Goal: Task Accomplishment & Management: Manage account settings

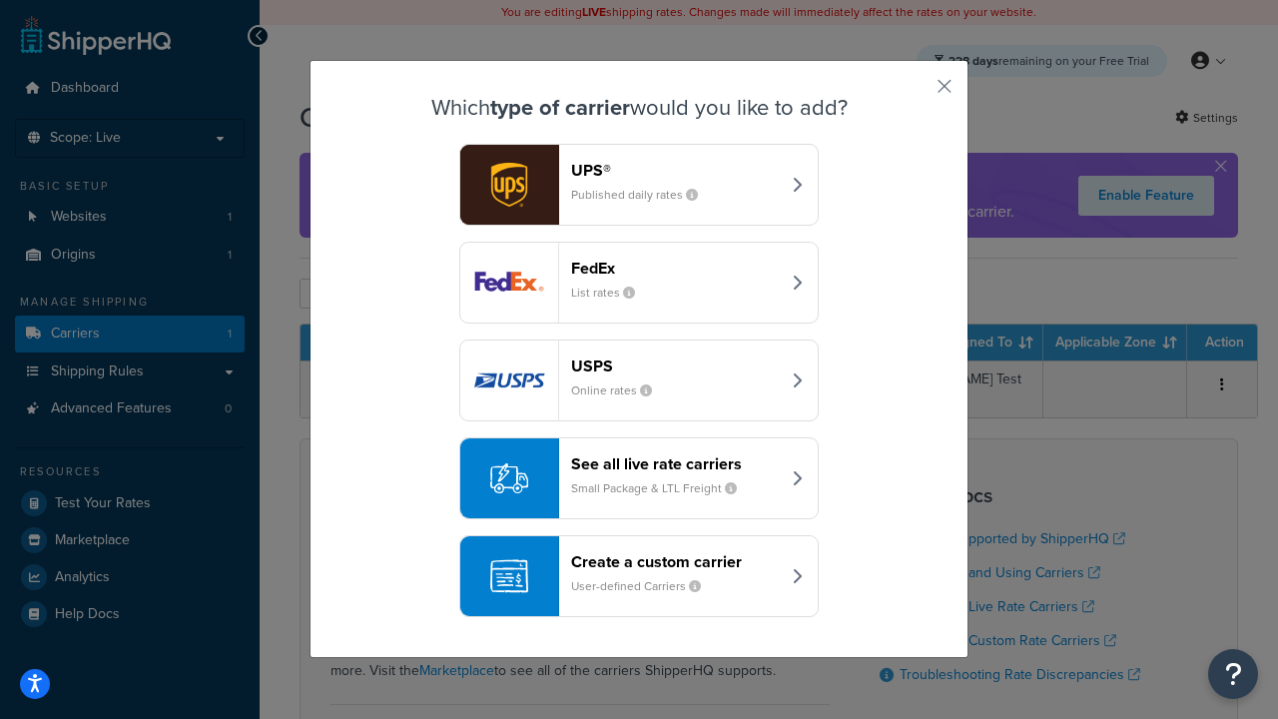
click at [675, 268] on header "FedEx" at bounding box center [675, 268] width 209 height 19
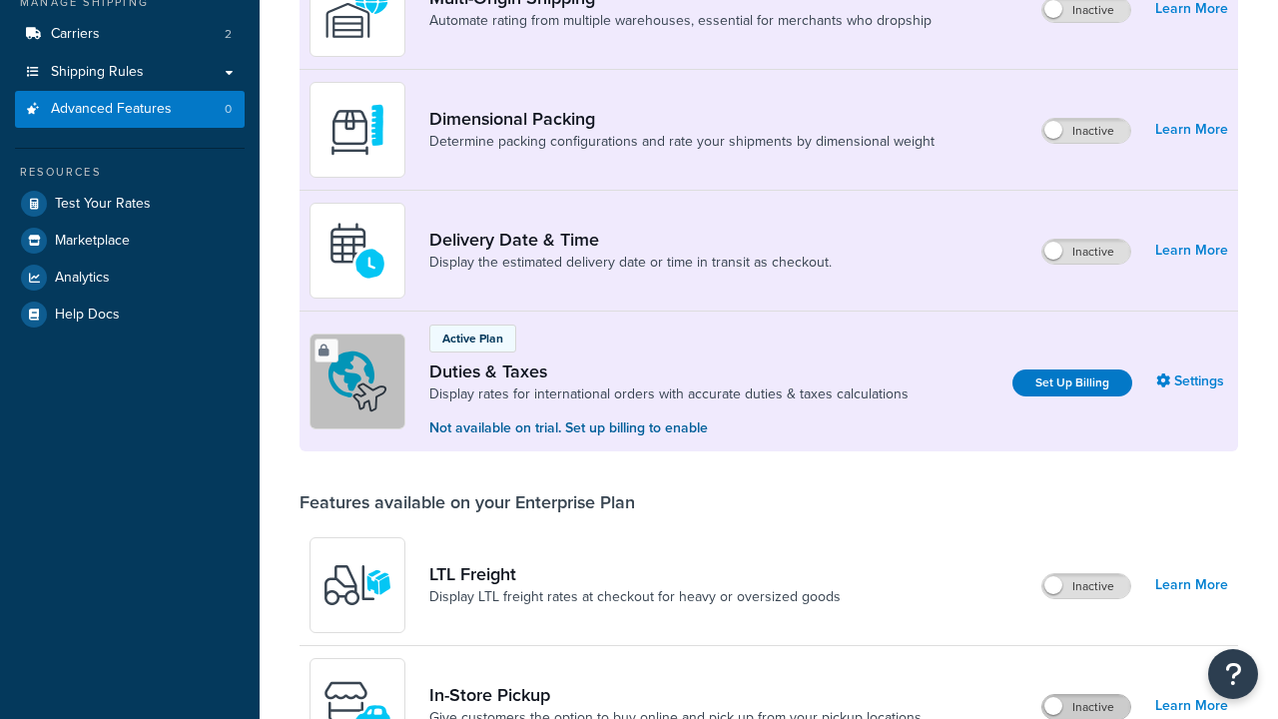
click at [1086, 695] on label "Inactive" at bounding box center [1086, 707] width 88 height 24
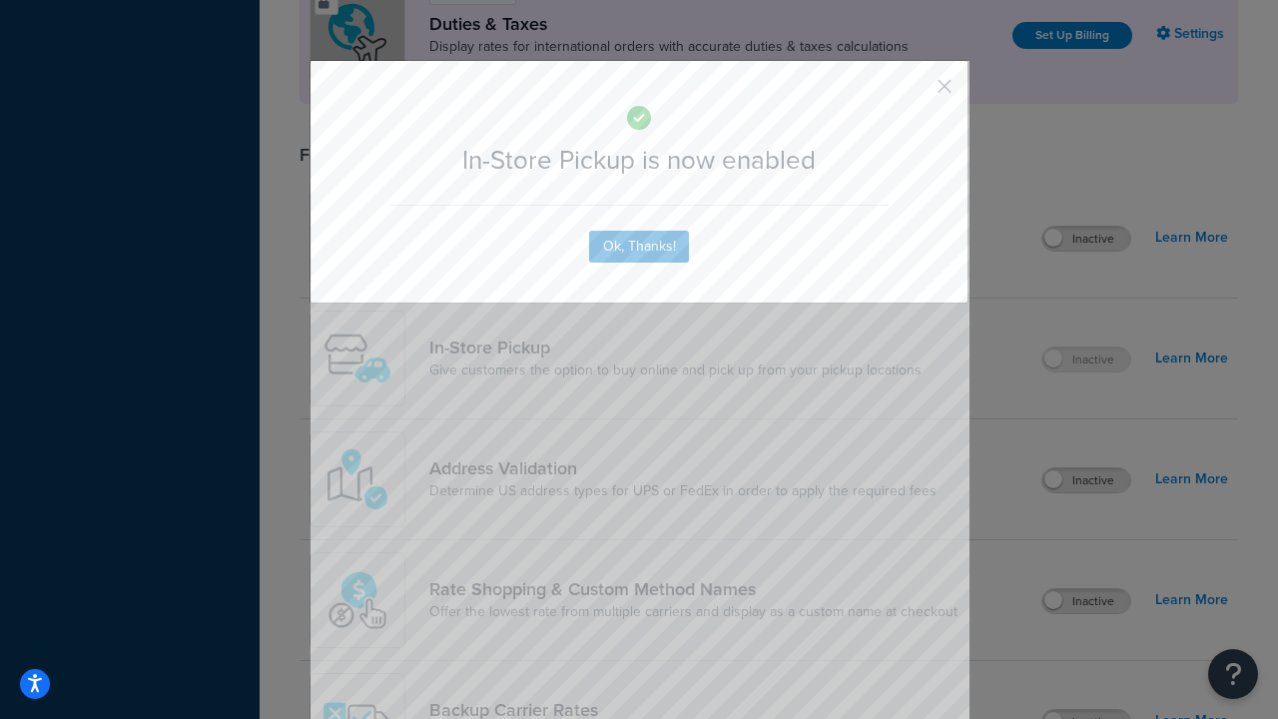
click at [915, 93] on button "button" at bounding box center [915, 93] width 5 height 5
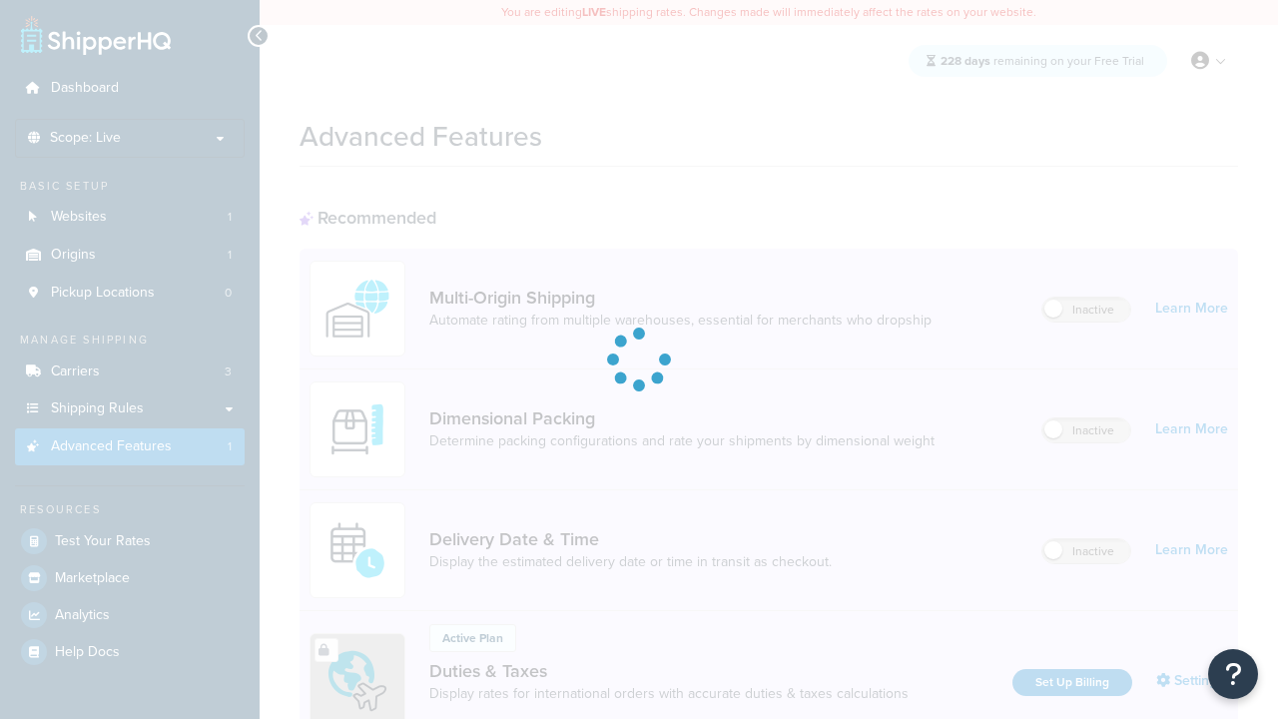
scroll to position [300, 0]
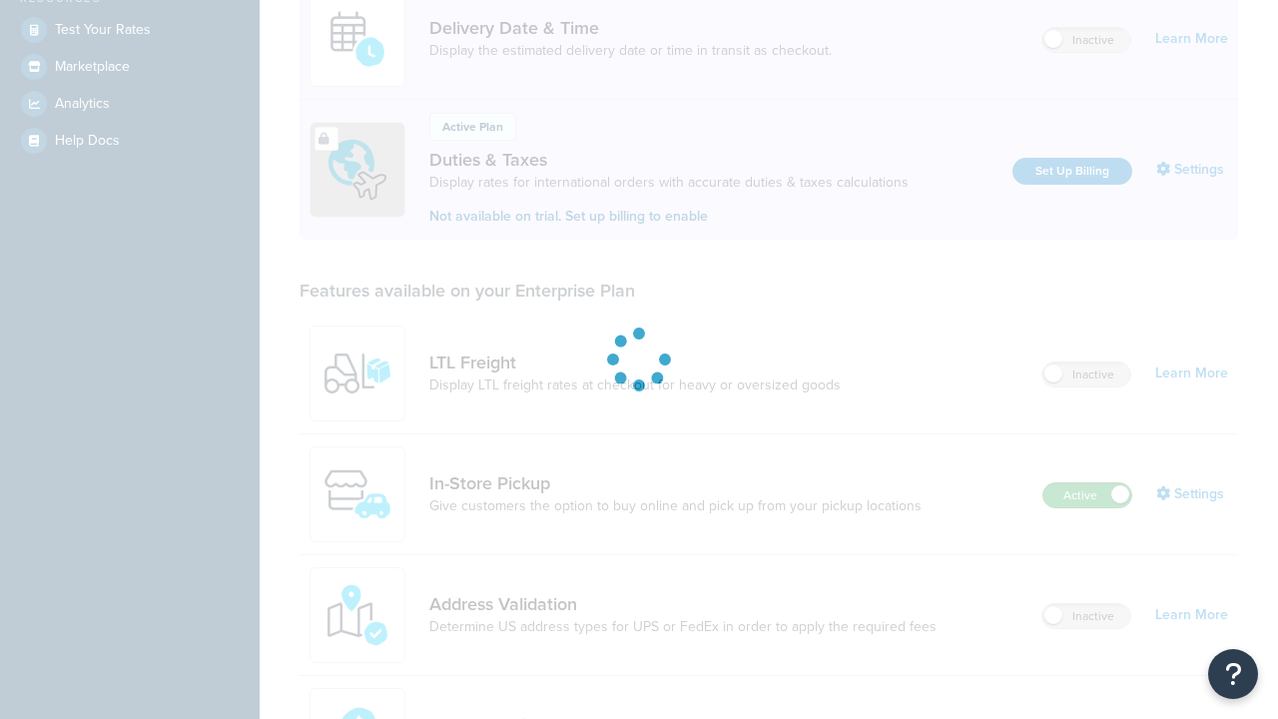
click at [1087, 507] on label "Active" at bounding box center [1087, 495] width 88 height 24
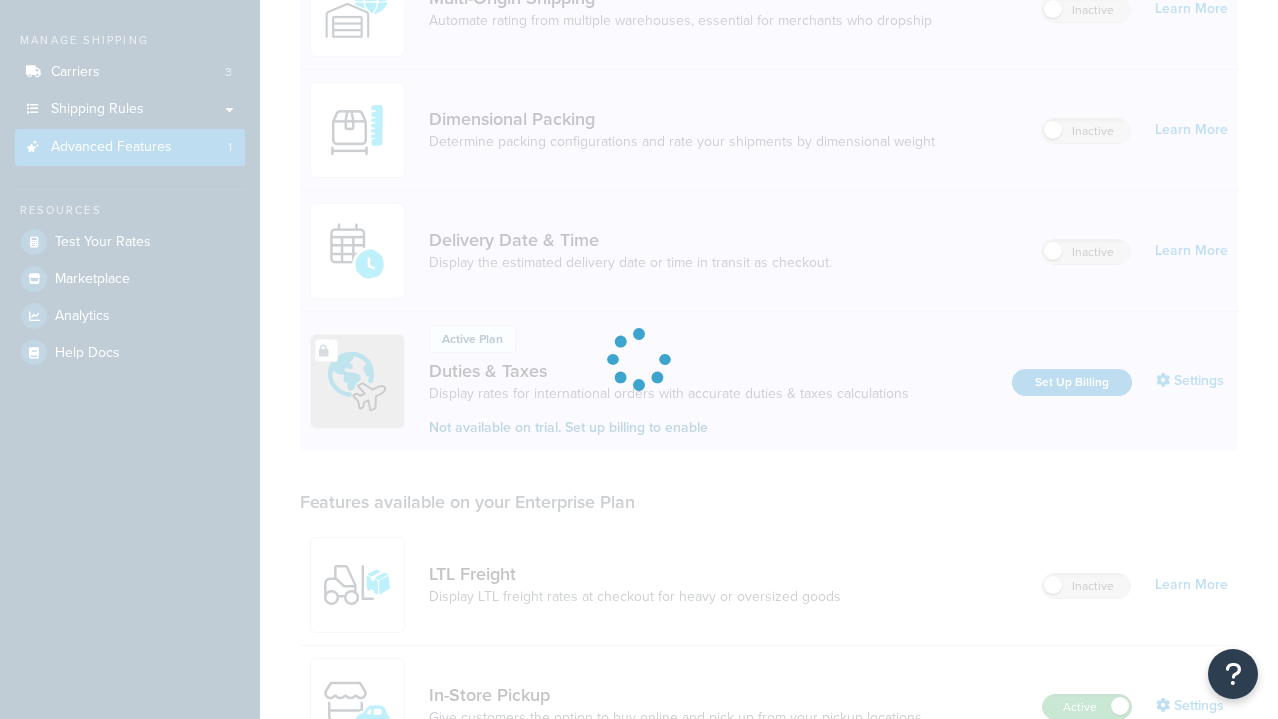
scroll to position [0, 0]
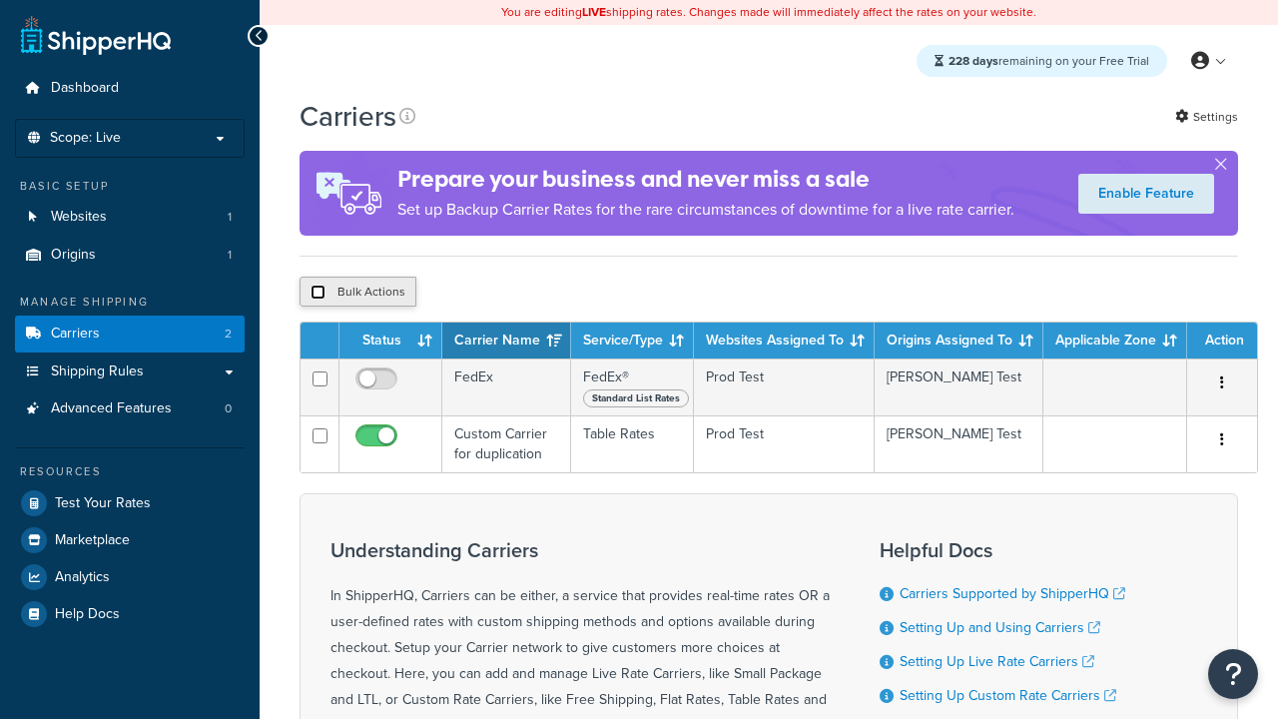
click at [318, 295] on input "checkbox" at bounding box center [318, 292] width 15 height 15
checkbox input "true"
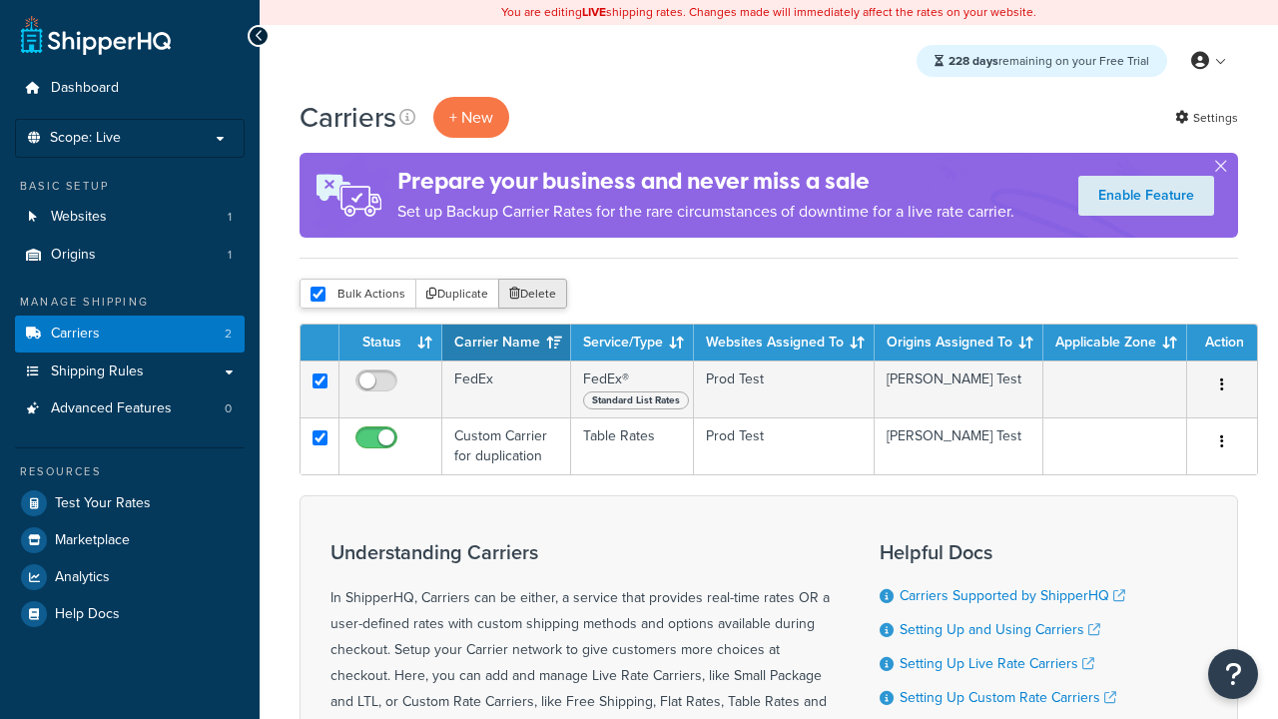
click at [537, 295] on button "Delete" at bounding box center [532, 294] width 69 height 30
